Goal: Task Accomplishment & Management: Manage account settings

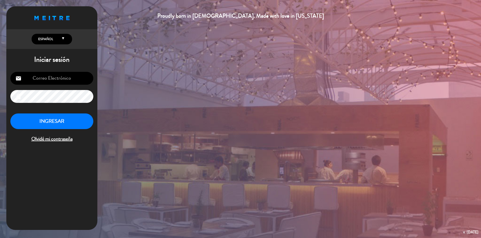
type input "[EMAIL_ADDRESS][PERSON_NAME][DOMAIN_NAME]"
click at [57, 122] on button "INGRESAR" at bounding box center [51, 122] width 83 height 16
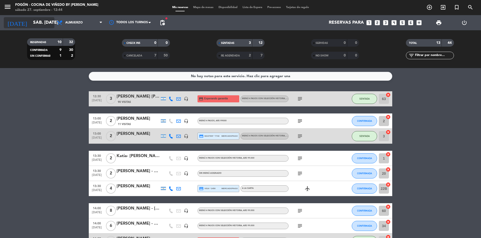
click at [52, 19] on input "sáb. [DATE]" at bounding box center [60, 23] width 59 height 10
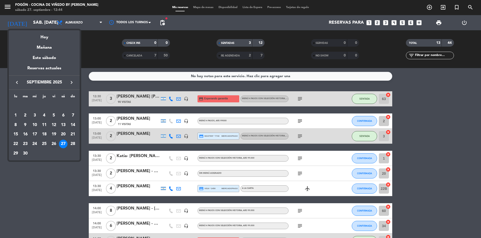
click at [55, 142] on div "26" at bounding box center [54, 144] width 9 height 9
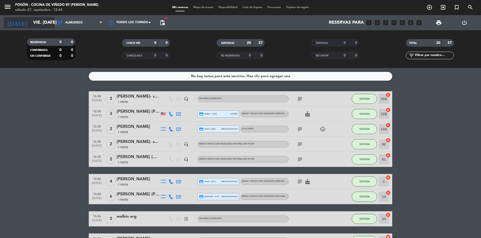
click at [51, 21] on icon "arrow_drop_down" at bounding box center [50, 23] width 6 height 6
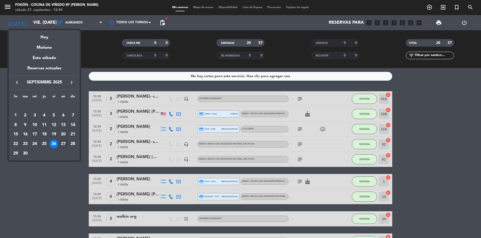
click at [64, 140] on div "27" at bounding box center [63, 144] width 9 height 9
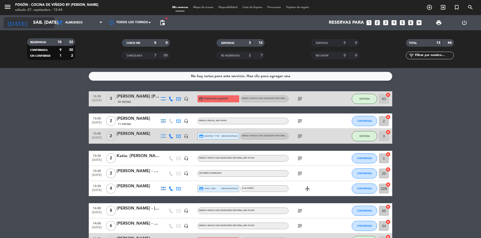
click at [50, 22] on icon "arrow_drop_down" at bounding box center [50, 23] width 6 height 6
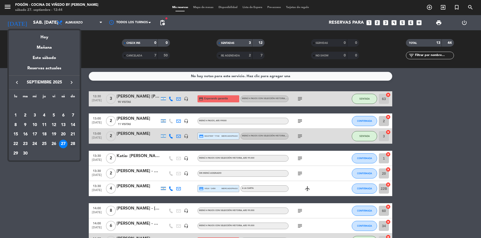
click at [72, 141] on div "28" at bounding box center [72, 144] width 9 height 9
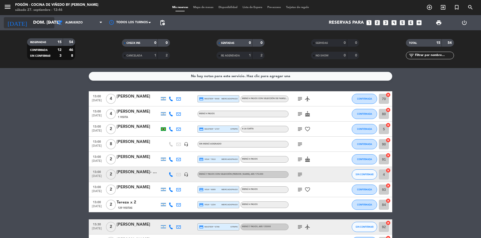
click at [48, 21] on icon "arrow_drop_down" at bounding box center [50, 23] width 6 height 6
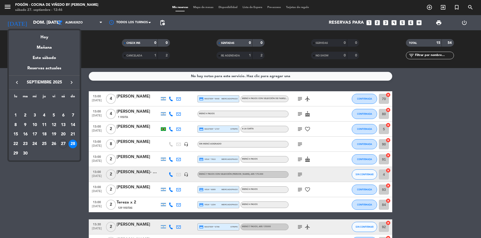
click at [16, 152] on div "29" at bounding box center [15, 154] width 9 height 9
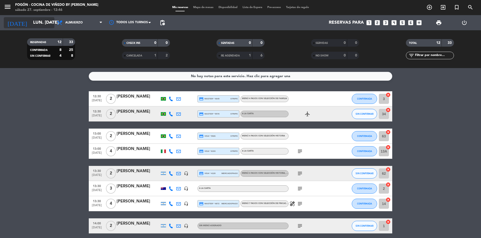
click at [51, 21] on icon "arrow_drop_down" at bounding box center [50, 23] width 6 height 6
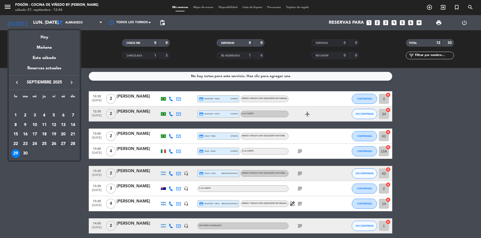
click at [26, 152] on div "30" at bounding box center [25, 154] width 9 height 9
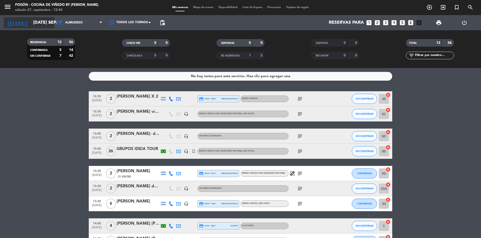
click at [48, 21] on icon "arrow_drop_down" at bounding box center [50, 23] width 6 height 6
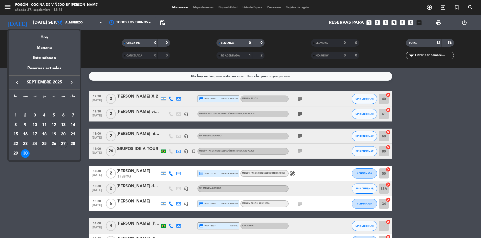
click at [53, 141] on div "26" at bounding box center [54, 144] width 9 height 9
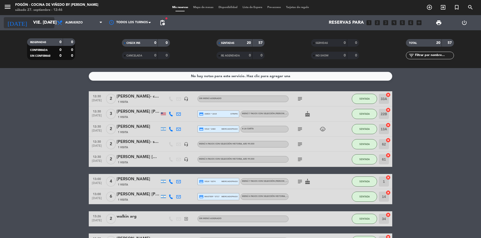
click at [50, 21] on icon "arrow_drop_down" at bounding box center [50, 23] width 6 height 6
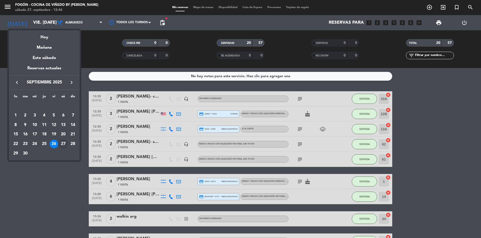
click at [63, 142] on div "27" at bounding box center [63, 144] width 9 height 9
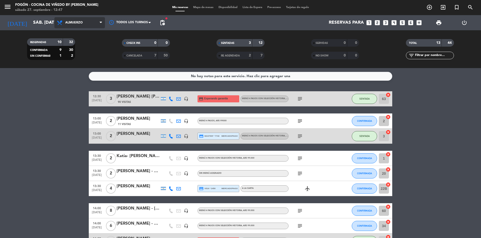
click at [100, 21] on icon at bounding box center [101, 23] width 2 height 4
click at [68, 52] on div "menu Fogón - Cocina de viñedo by [PERSON_NAME] sábado 27. septiembre - 12:47 Mi…" at bounding box center [240, 34] width 481 height 68
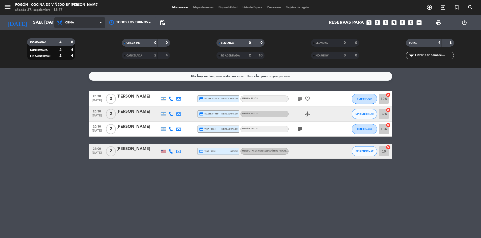
click at [100, 21] on icon at bounding box center [101, 23] width 2 height 4
click at [52, 21] on icon "arrow_drop_down" at bounding box center [50, 23] width 6 height 6
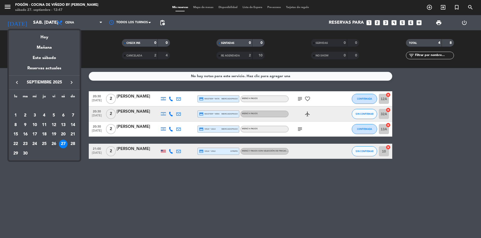
click at [52, 140] on td "26" at bounding box center [54, 144] width 10 height 10
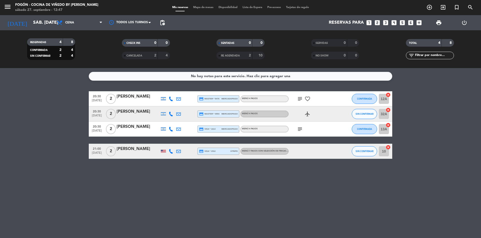
type input "vie. [DATE]"
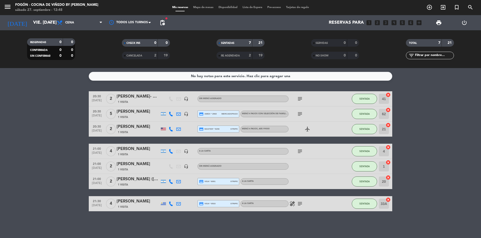
click at [197, 121] on div at bounding box center [194, 114] width 8 height 15
click at [51, 22] on icon "arrow_drop_down" at bounding box center [50, 23] width 6 height 6
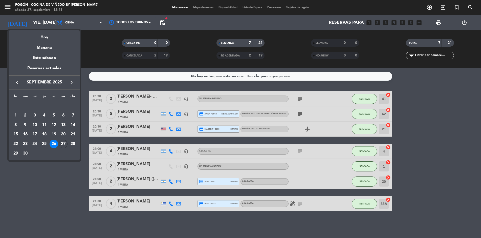
click at [98, 21] on div at bounding box center [240, 119] width 481 height 238
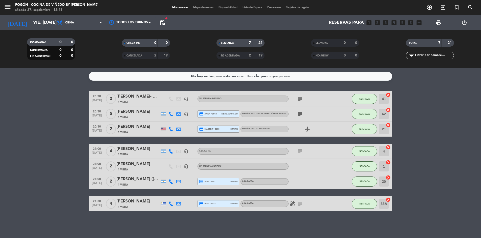
click at [98, 21] on span "Cena" at bounding box center [79, 22] width 51 height 11
click at [75, 43] on div "menu Fogón - Cocina de viñedo by [PERSON_NAME] sábado 27. septiembre - 12:48 Mi…" at bounding box center [240, 34] width 481 height 68
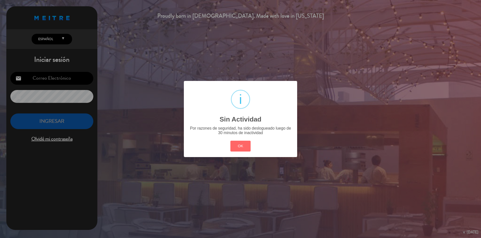
type input "[EMAIL_ADDRESS][PERSON_NAME][DOMAIN_NAME]"
